Goal: Transaction & Acquisition: Subscribe to service/newsletter

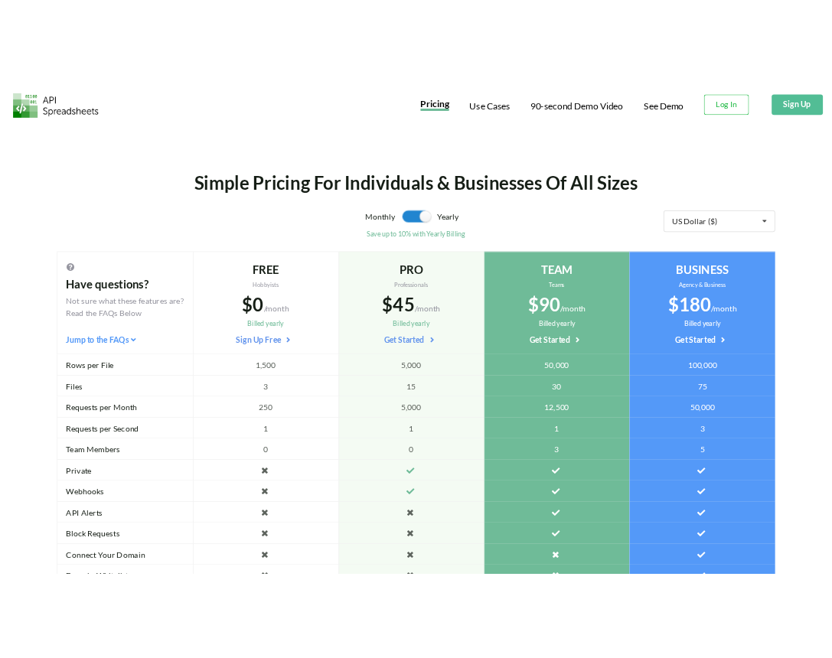
scroll to position [129, 0]
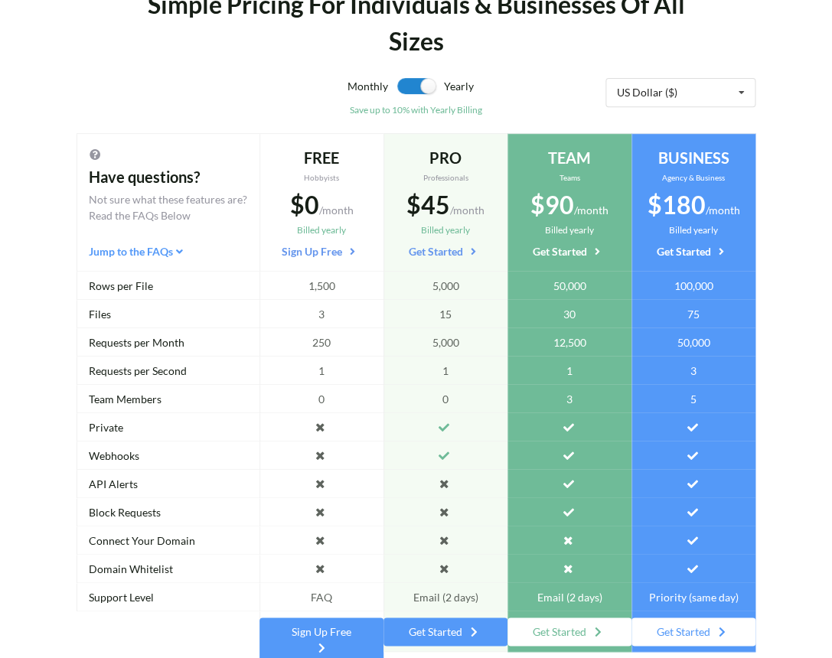
click at [427, 54] on div "Simple Pricing For Individuals & Businesses Of All Sizes" at bounding box center [416, 22] width 562 height 73
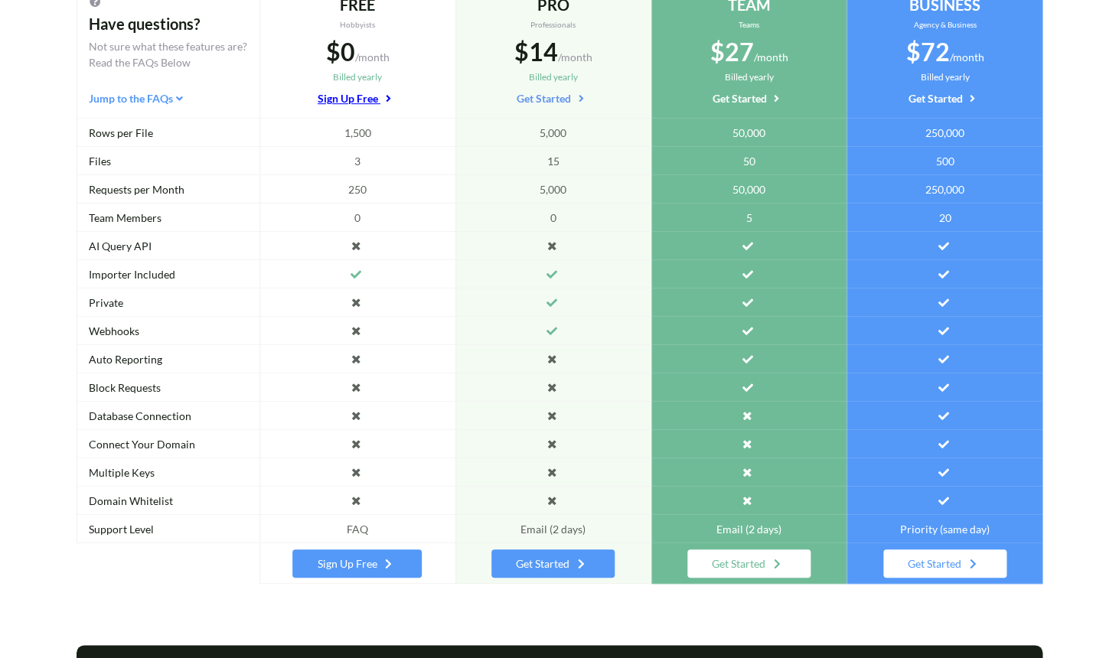
scroll to position [248, 0]
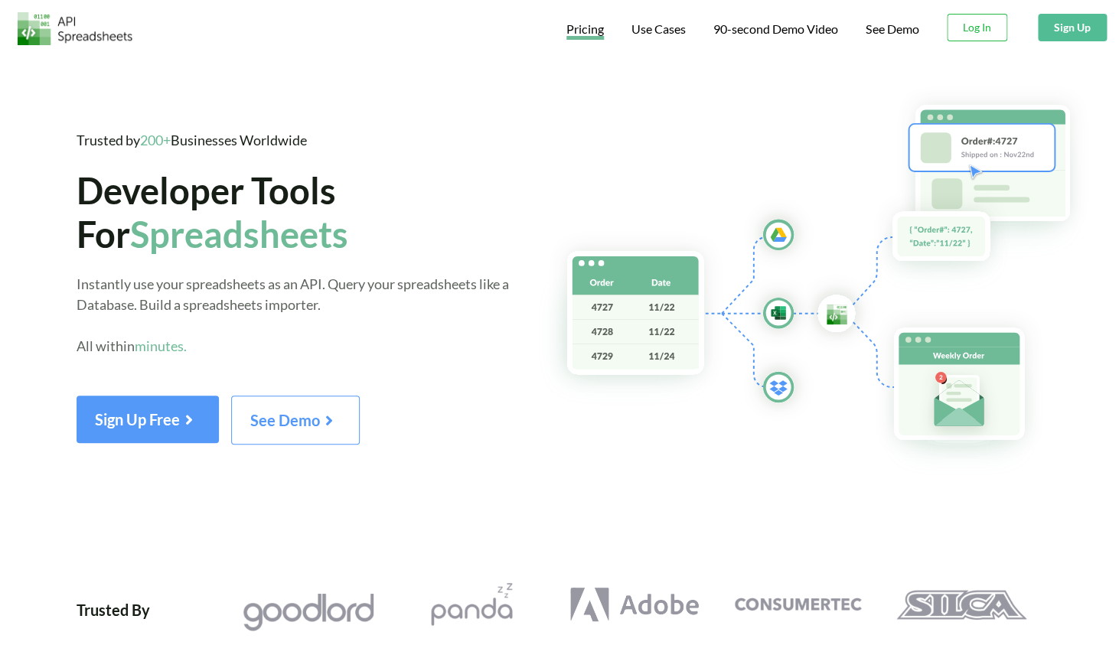
click at [576, 24] on span "Pricing" at bounding box center [584, 30] width 37 height 18
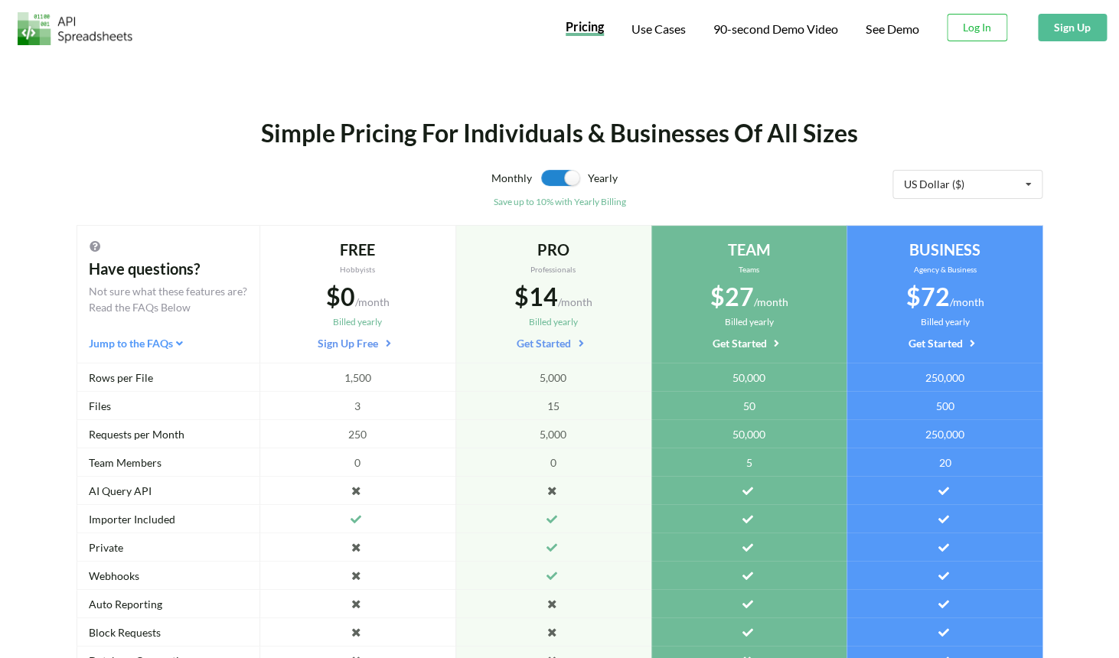
click at [590, 201] on div "Save up to 10% with Yearly Billing" at bounding box center [559, 202] width 471 height 14
click at [327, 181] on div "Monthly" at bounding box center [428, 182] width 208 height 25
click at [856, 67] on div "Simple Pricing For Individuals & Businesses Of All Sizes Monthly Yearly Save up…" at bounding box center [559, 441] width 1119 height 775
